Goal: Check status

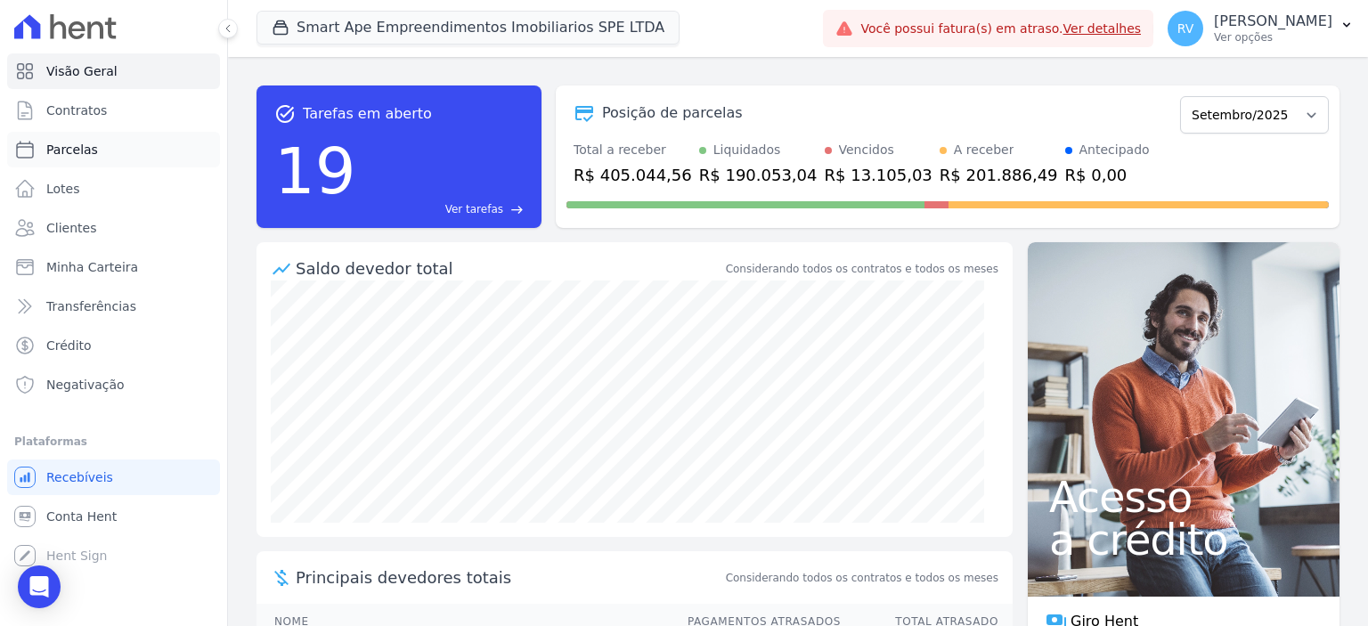
click at [129, 149] on link "Parcelas" at bounding box center [113, 150] width 213 height 36
select select
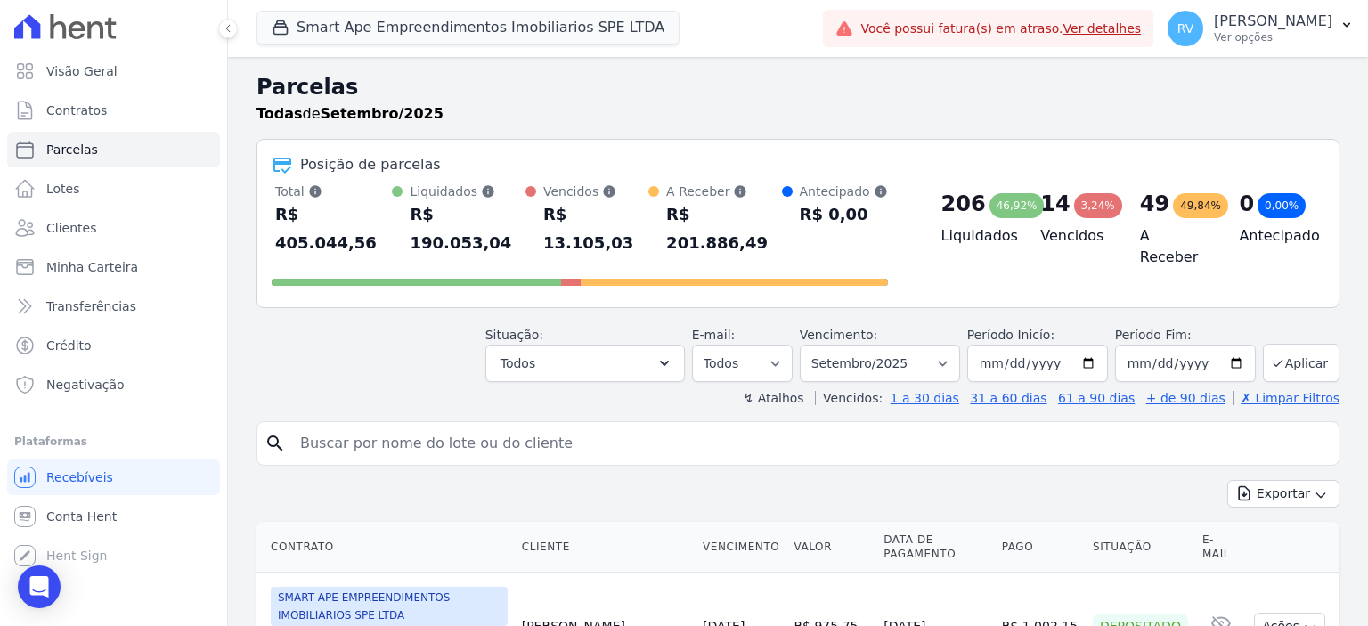
click at [438, 426] on input "search" at bounding box center [811, 444] width 1042 height 36
paste input "[PERSON_NAME] [PERSON_NAME]"
type input "[PERSON_NAME] [PERSON_NAME]"
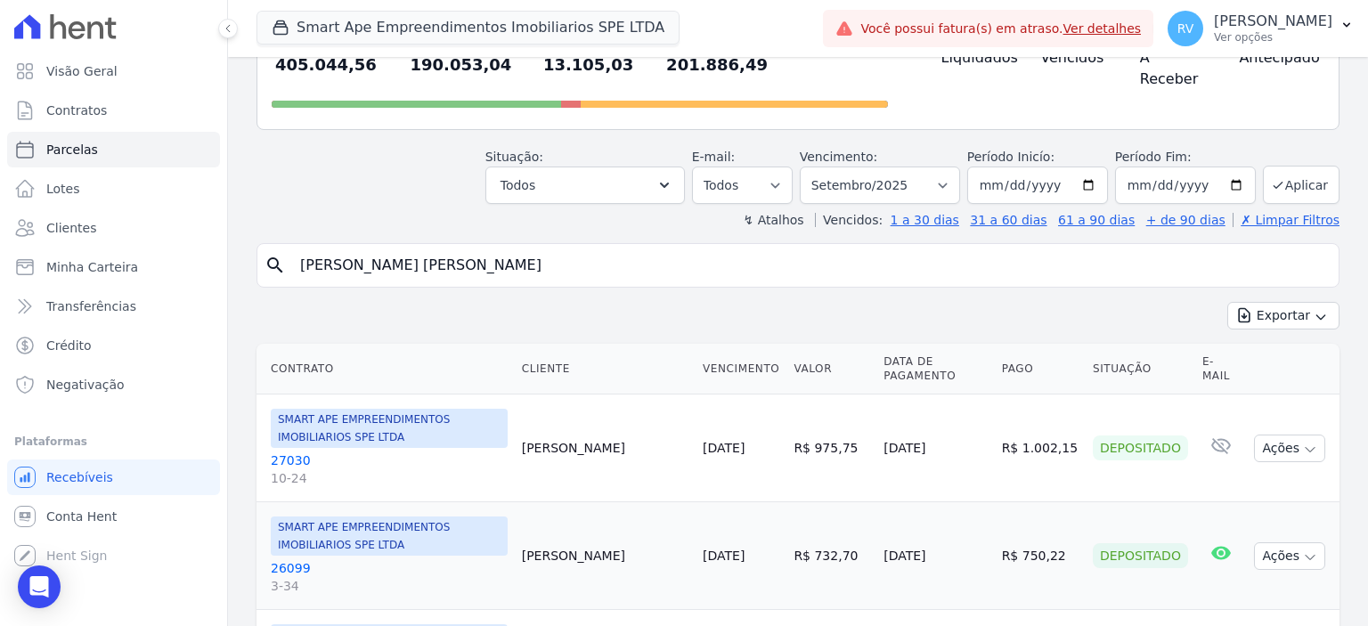
select select
